Goal: Transaction & Acquisition: Purchase product/service

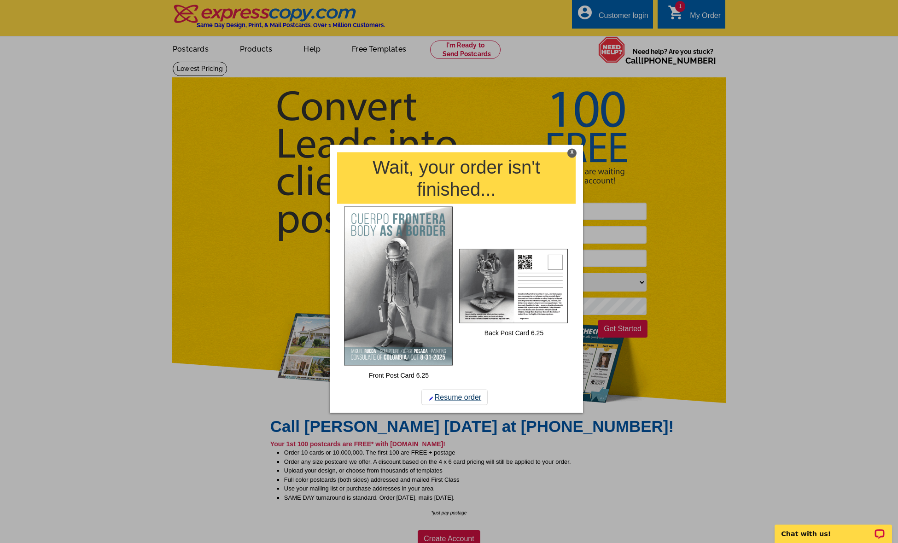
click at [450, 399] on link "Resume order" at bounding box center [454, 398] width 66 height 16
click at [451, 396] on link "Resume order" at bounding box center [454, 398] width 66 height 16
click at [442, 333] on img at bounding box center [398, 285] width 109 height 159
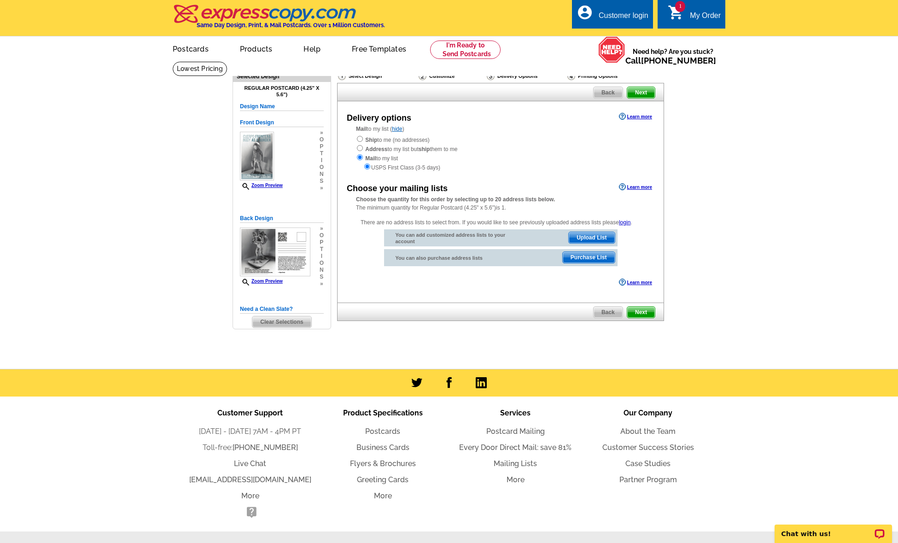
click at [641, 93] on span "Next" at bounding box center [641, 92] width 28 height 11
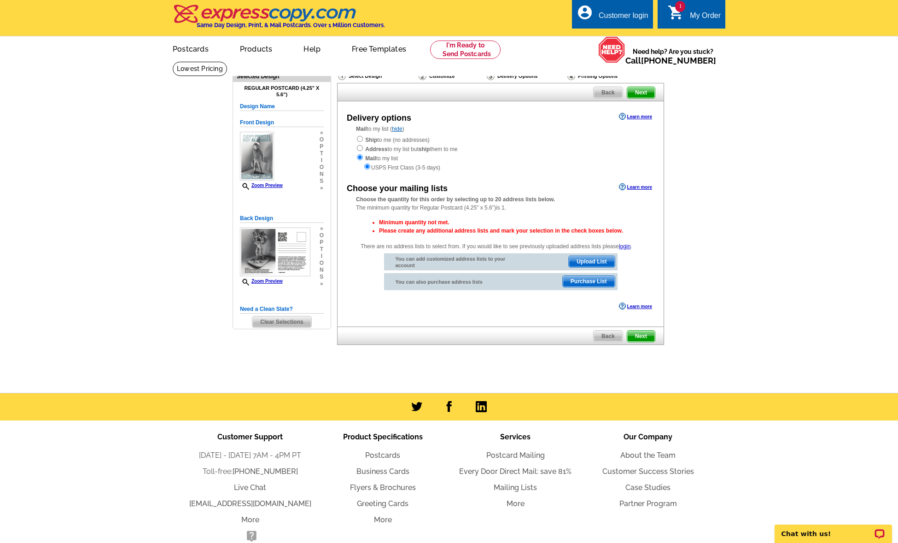
click at [641, 93] on span "Next" at bounding box center [641, 92] width 28 height 11
click at [591, 257] on span "Upload List" at bounding box center [592, 261] width 46 height 11
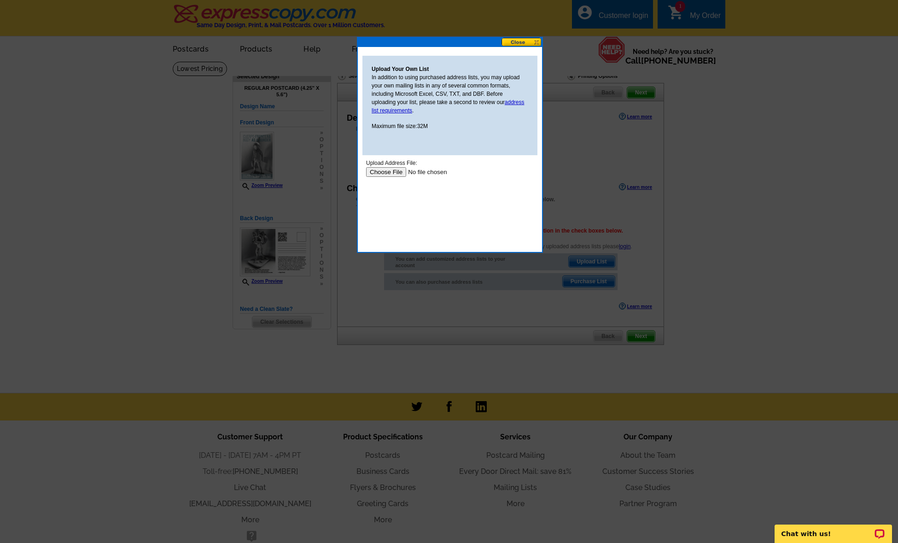
scroll to position [4, 0]
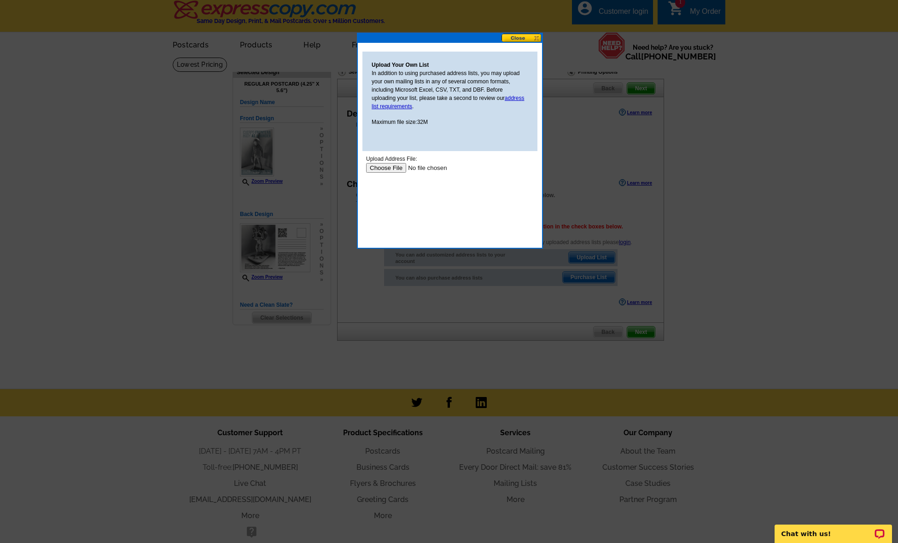
click at [538, 36] on button at bounding box center [522, 38] width 41 height 9
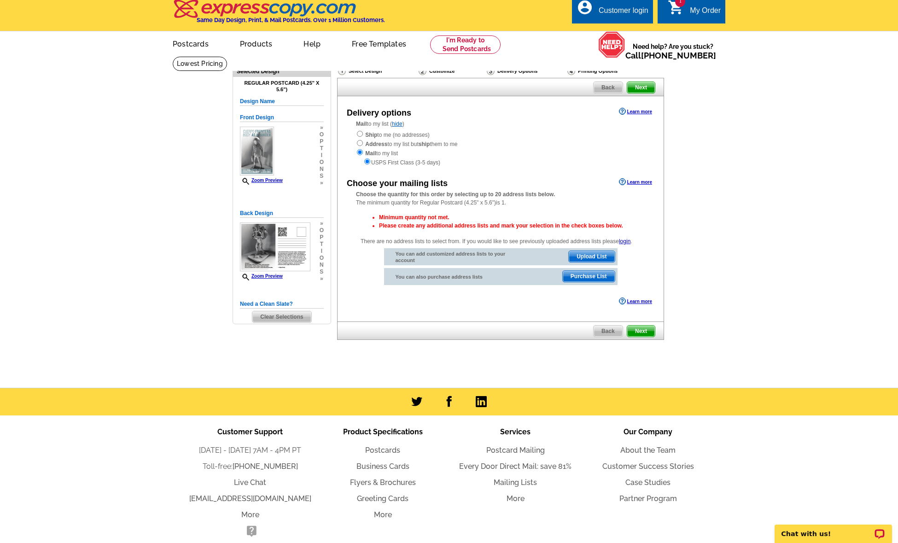
scroll to position [3, 0]
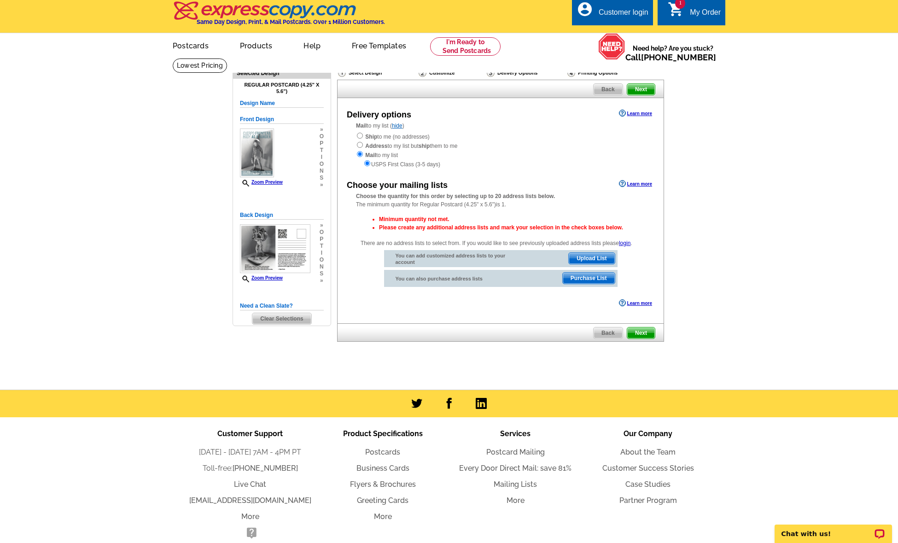
click at [599, 277] on span "Purchase List" at bounding box center [589, 278] width 52 height 11
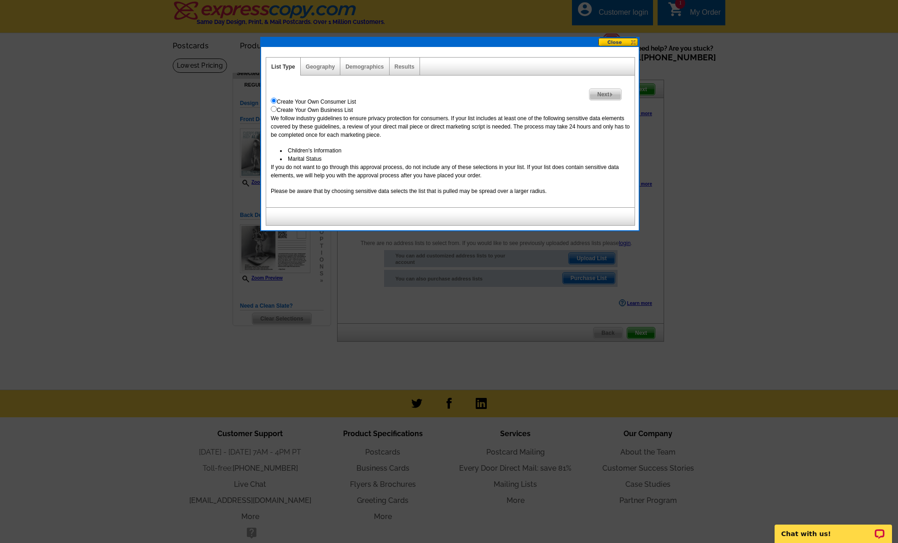
click at [632, 41] on button at bounding box center [618, 42] width 41 height 9
